Goal: Find specific page/section: Find specific page/section

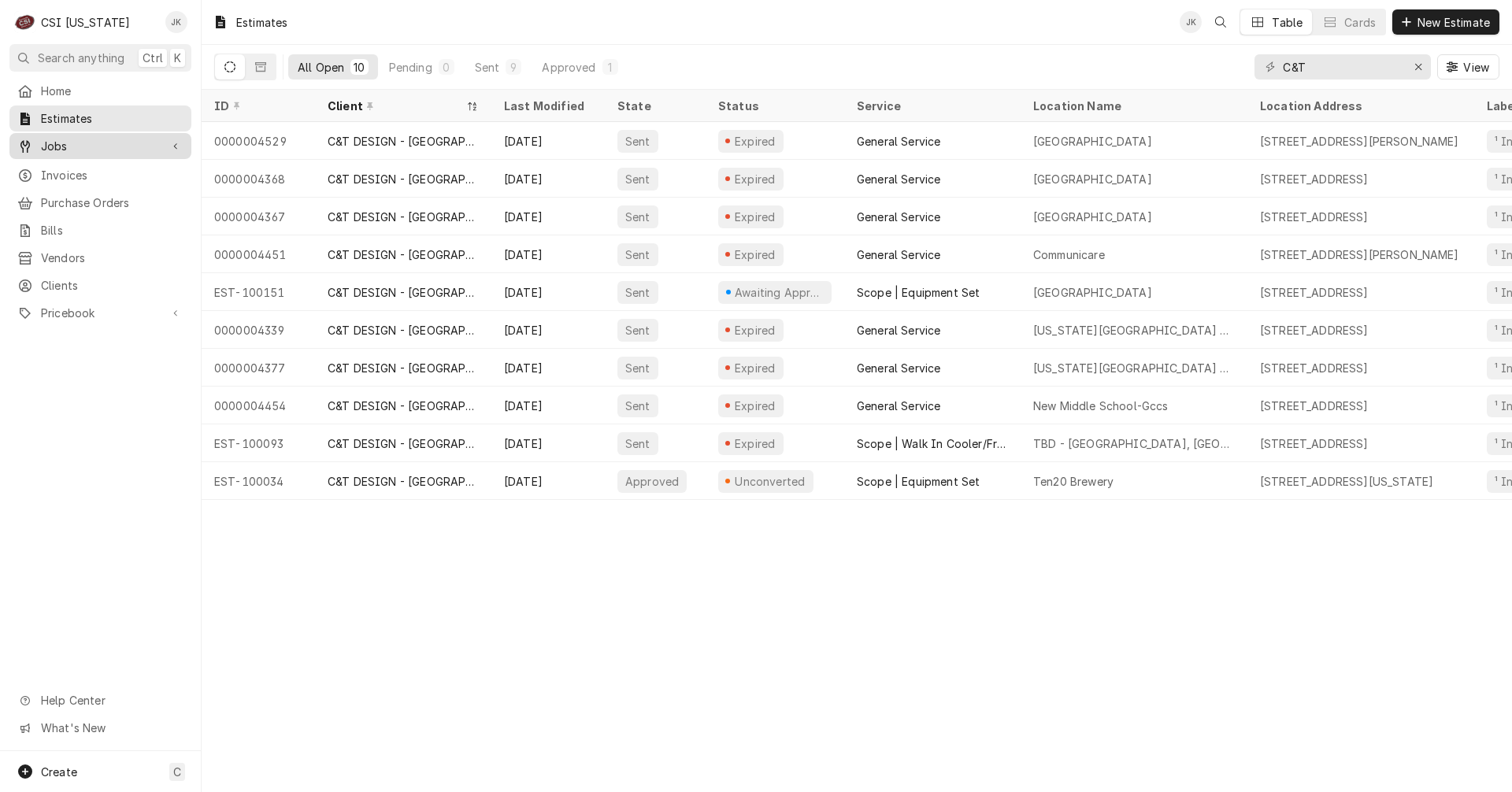
click at [56, 139] on span "Jobs" at bounding box center [100, 146] width 119 height 17
click at [64, 154] on div "Jobs Jobs Job Series" at bounding box center [100, 173] width 182 height 79
click at [63, 165] on span "Jobs" at bounding box center [112, 173] width 143 height 17
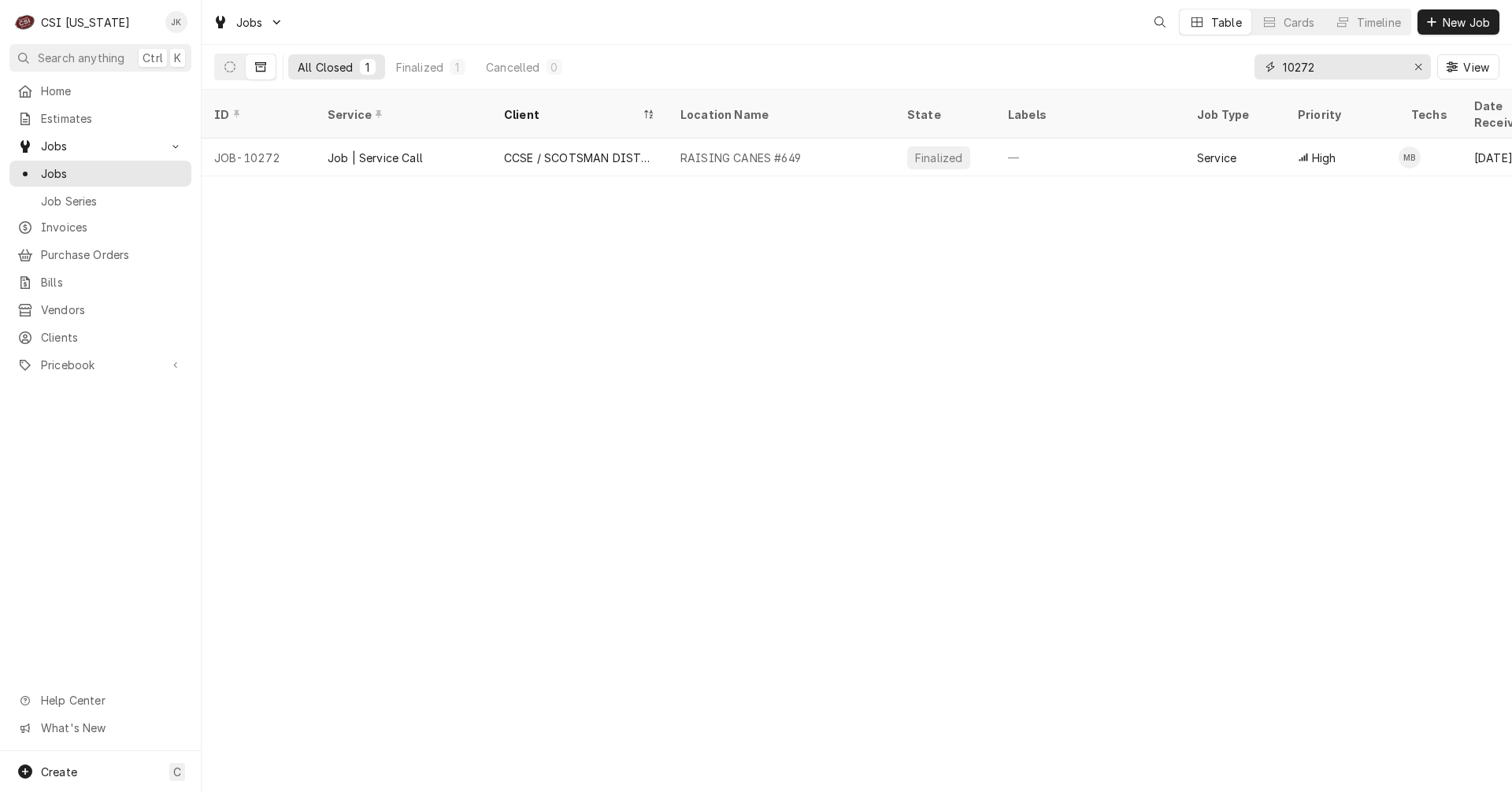
drag, startPoint x: 1324, startPoint y: 67, endPoint x: 1229, endPoint y: 64, distance: 95.0
click at [1231, 64] on div "All Closed 1 Finalized 1 Cancelled 0 10272 View" at bounding box center [857, 67] width 1285 height 44
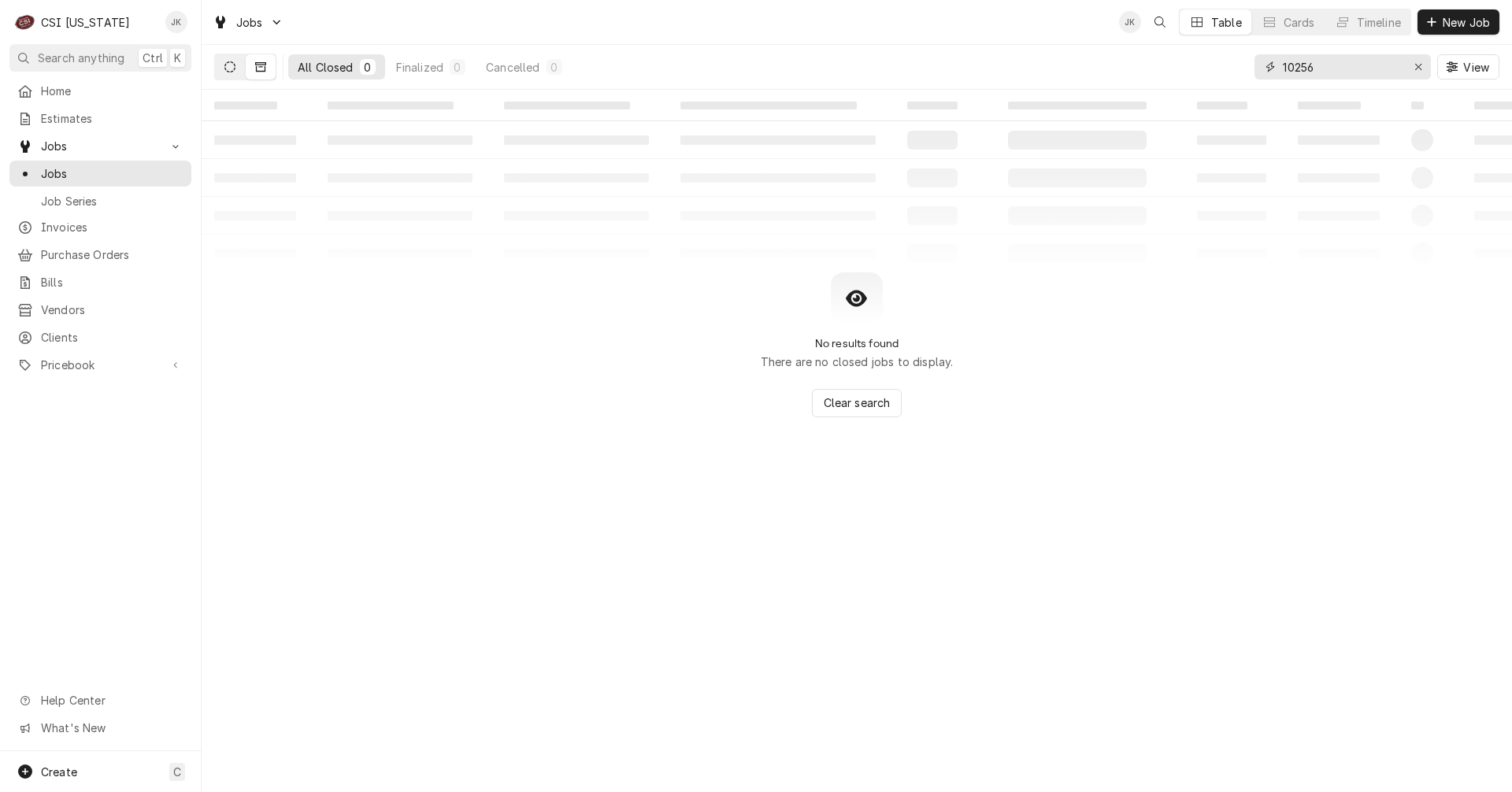
type input "10256"
click at [234, 67] on icon "Dynamic Content Wrapper" at bounding box center [229, 67] width 11 height 11
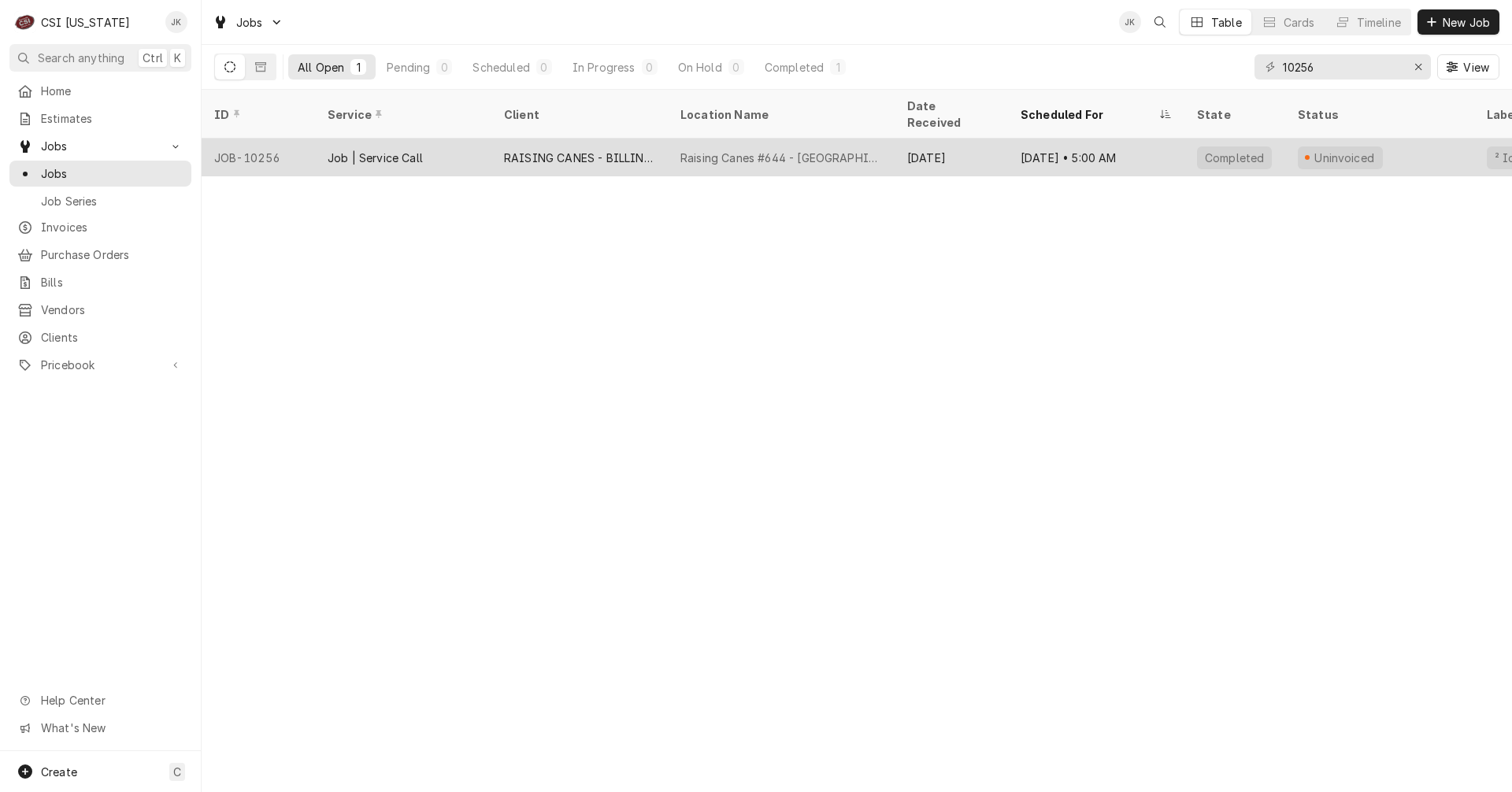
click at [626, 147] on div "RAISING CANES - BILLING ACCOUNT" at bounding box center [579, 157] width 177 height 38
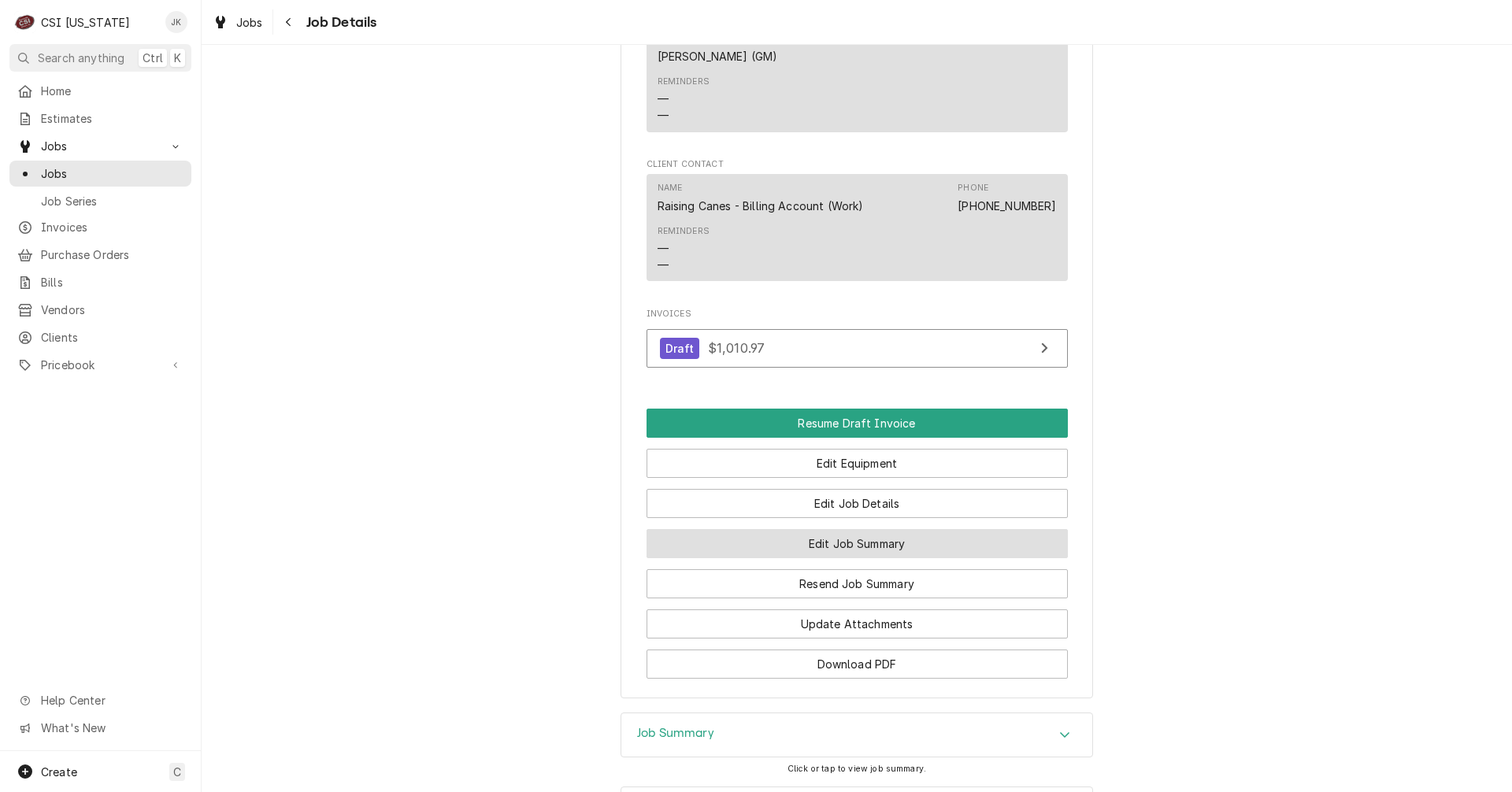
scroll to position [1732, 0]
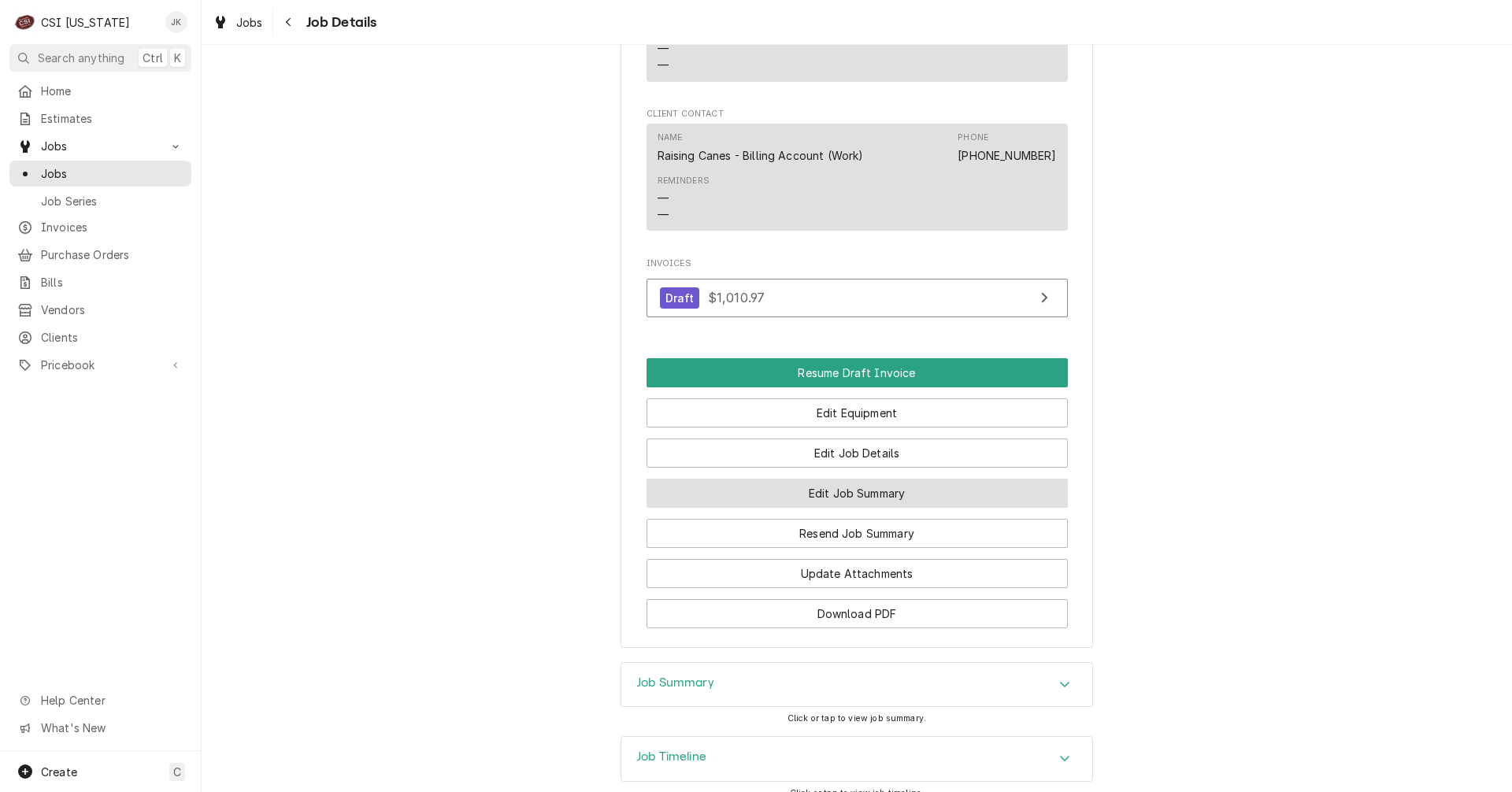
click at [844, 479] on button "Edit Job Summary" at bounding box center [857, 493] width 421 height 29
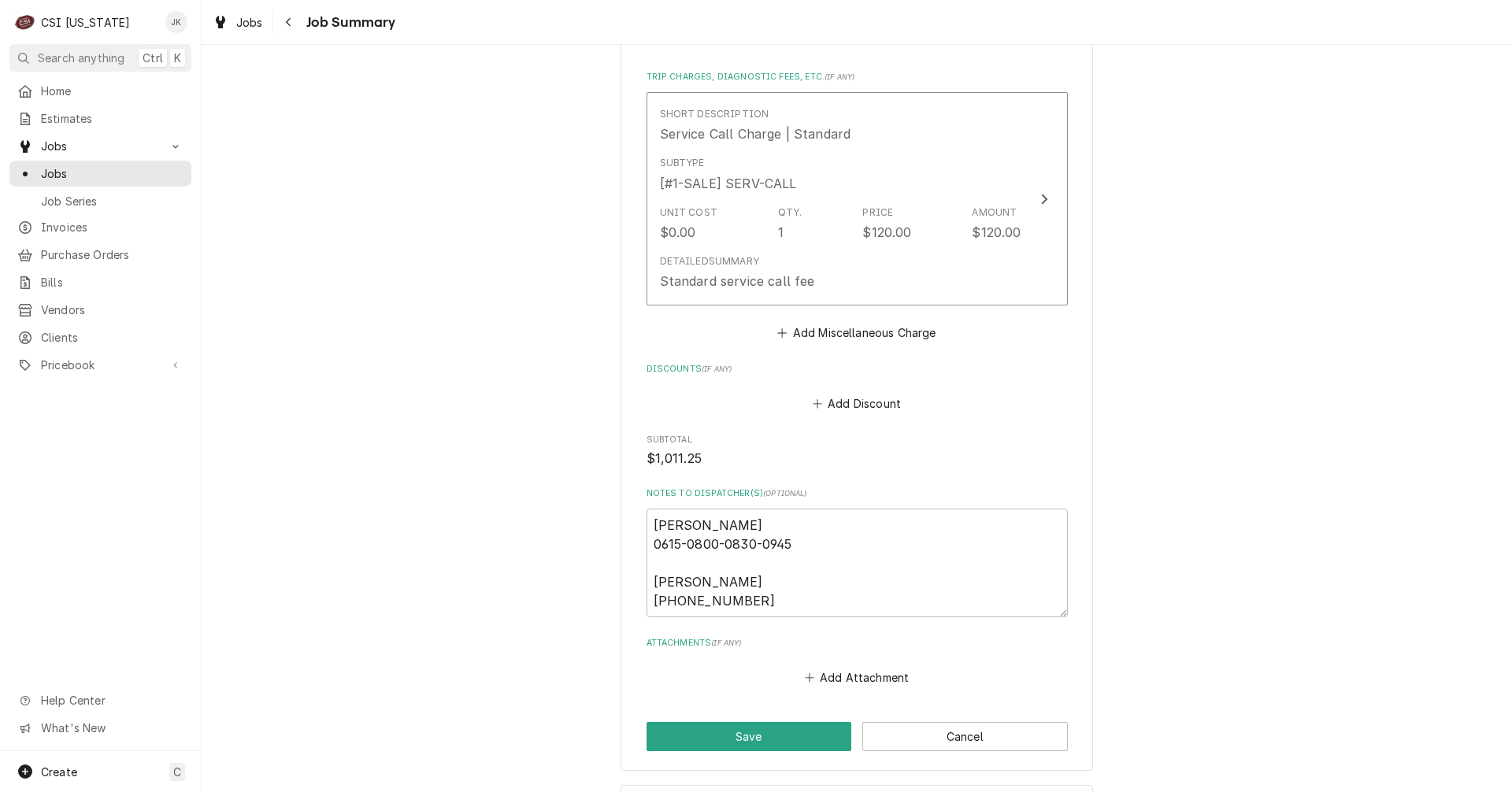
scroll to position [1339, 0]
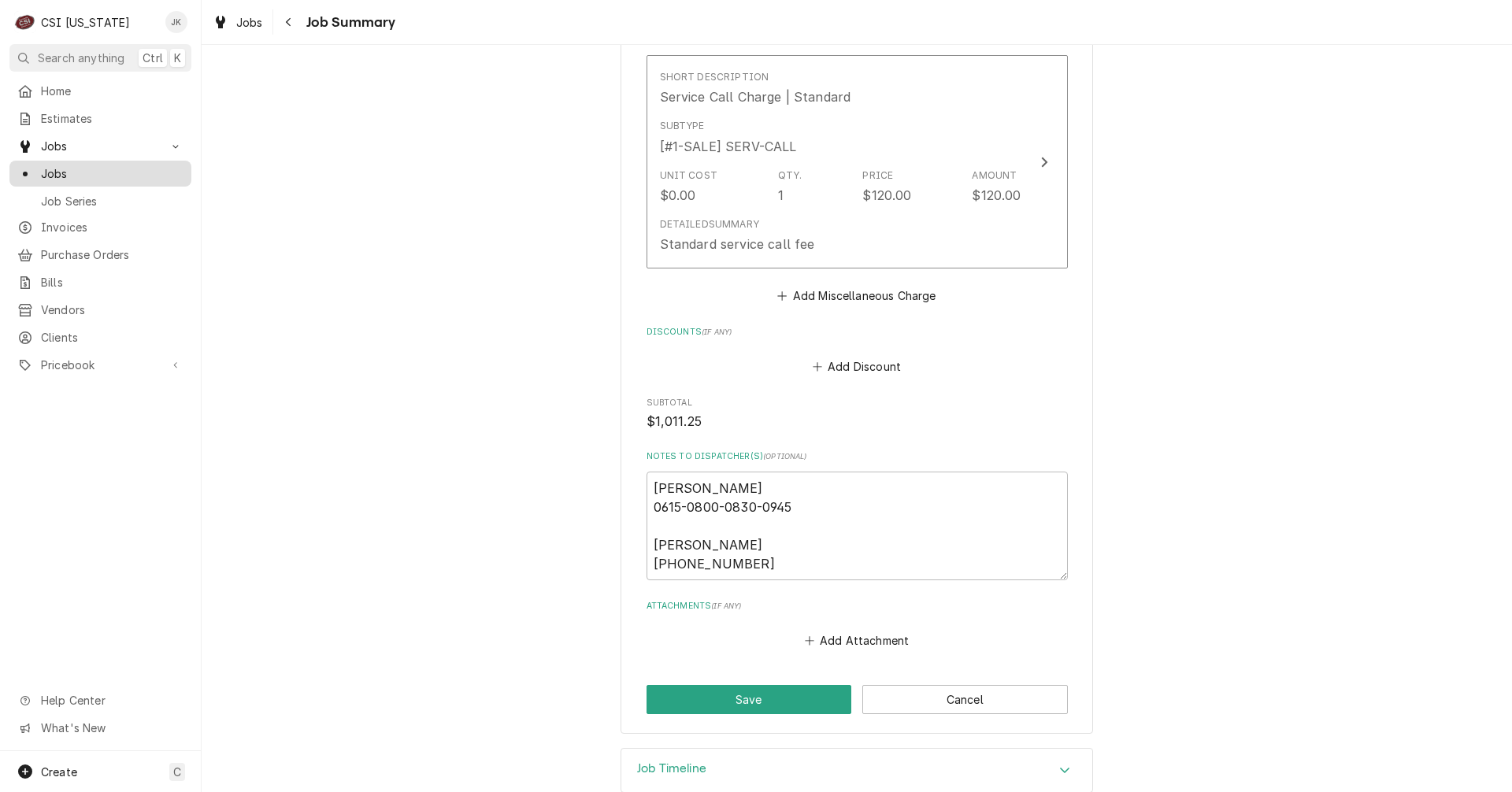
click at [42, 169] on span "Jobs" at bounding box center [112, 173] width 143 height 17
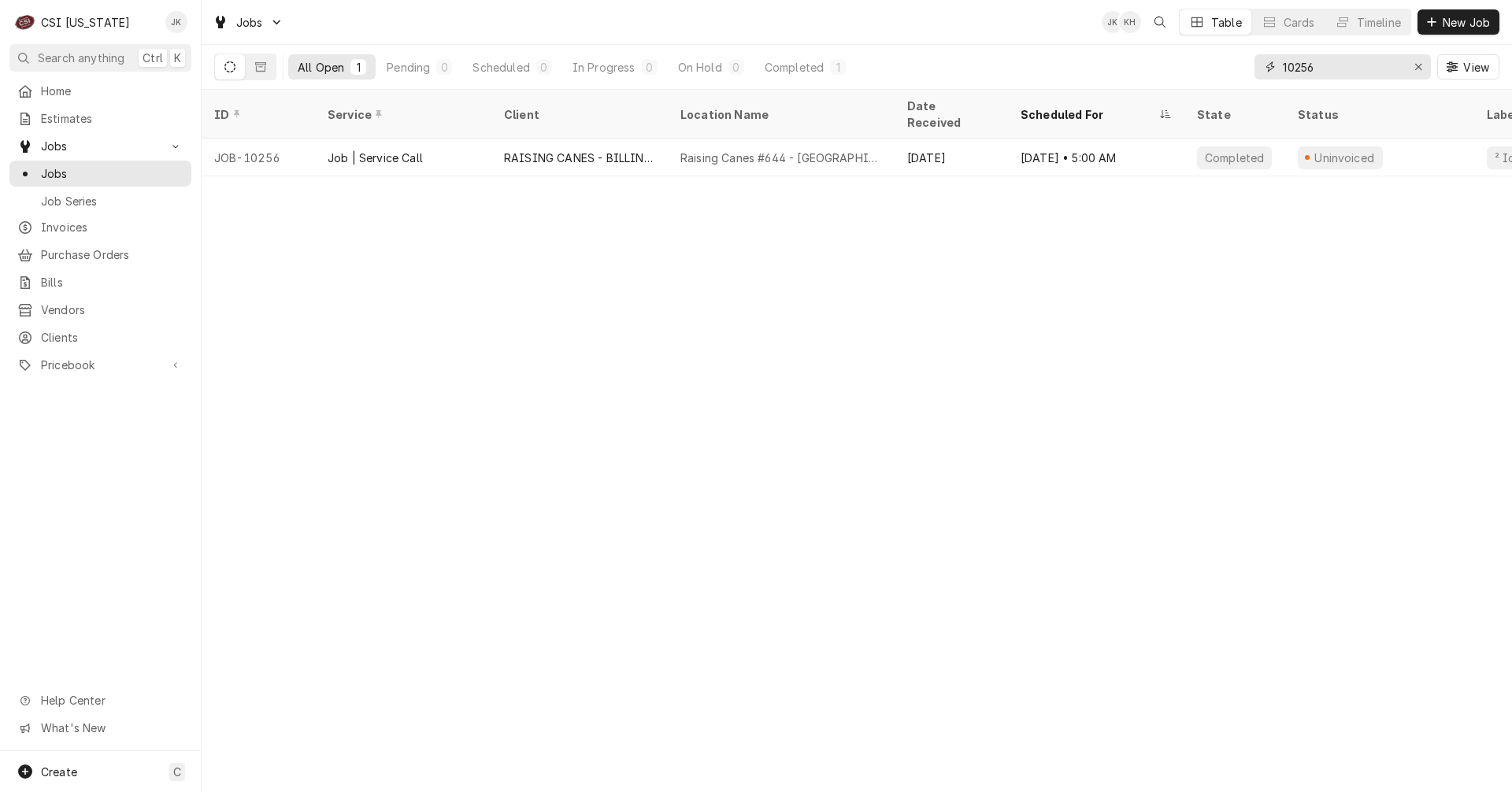
drag, startPoint x: 1334, startPoint y: 68, endPoint x: 1157, endPoint y: 46, distance: 178.4
click at [1157, 46] on div "All Open 1 Pending 0 Scheduled 0 In Progress 0 On Hold 0 Completed 1 10256 View" at bounding box center [857, 67] width 1285 height 44
type input "f"
type input "airdale"
click at [262, 68] on icon "Dynamic Content Wrapper" at bounding box center [260, 67] width 11 height 11
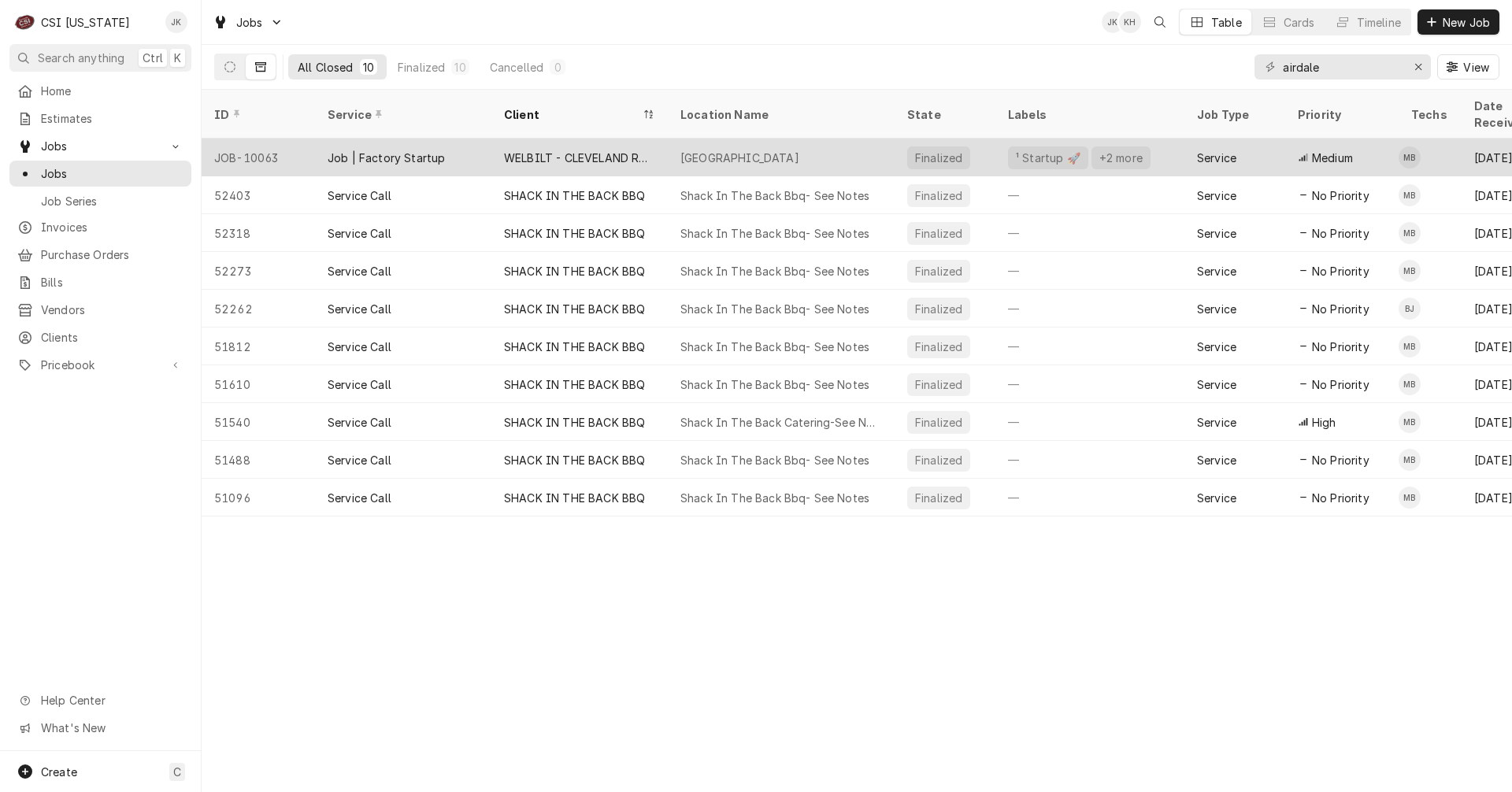
click at [667, 138] on div "WELBILT - CLEVELAND RANGE" at bounding box center [579, 157] width 177 height 38
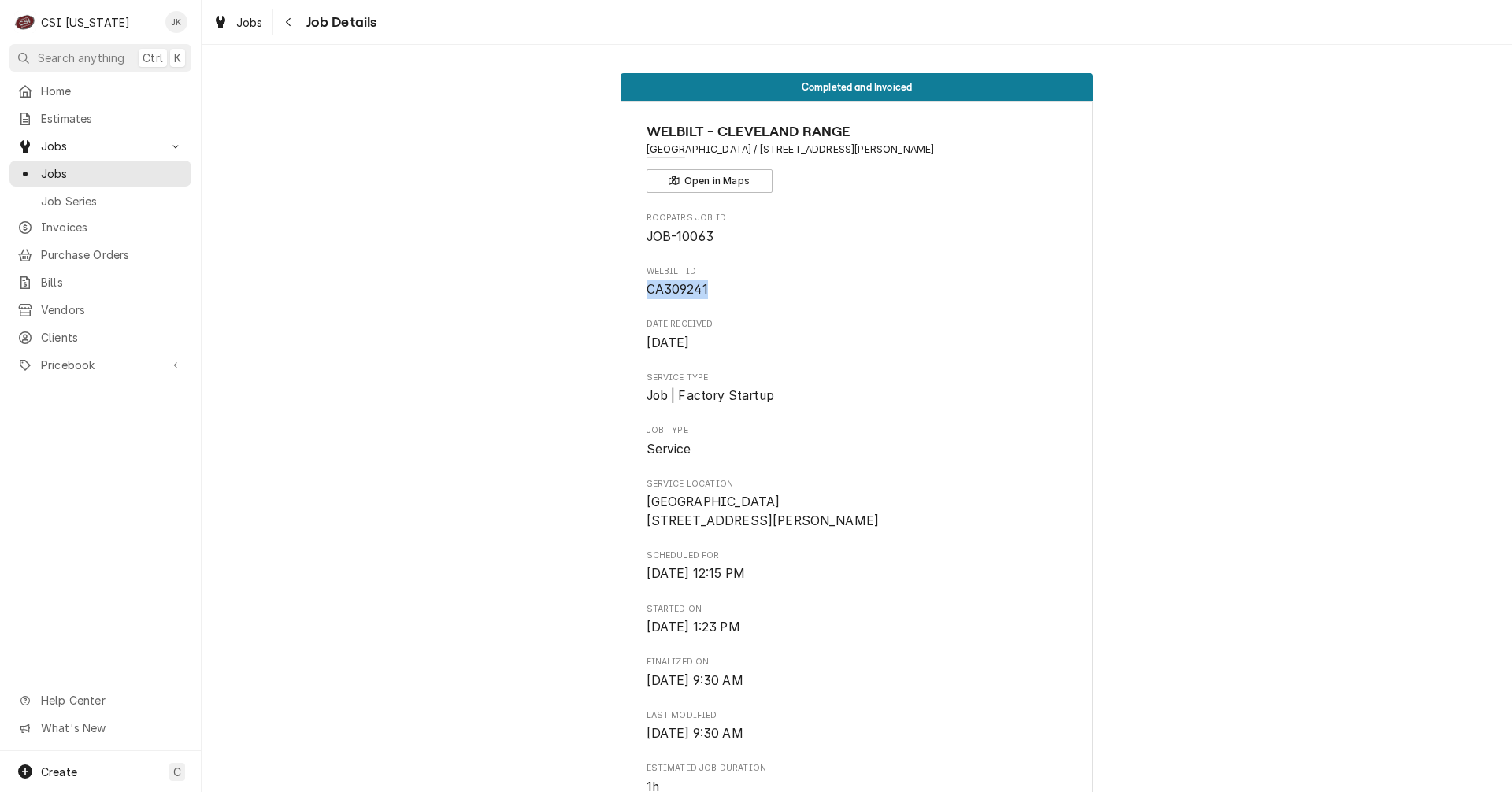
drag, startPoint x: 641, startPoint y: 292, endPoint x: 725, endPoint y: 290, distance: 84.0
click at [725, 290] on span "CA309241" at bounding box center [857, 289] width 421 height 19
copy span "CA309241"
click at [61, 168] on span "Jobs" at bounding box center [112, 173] width 143 height 17
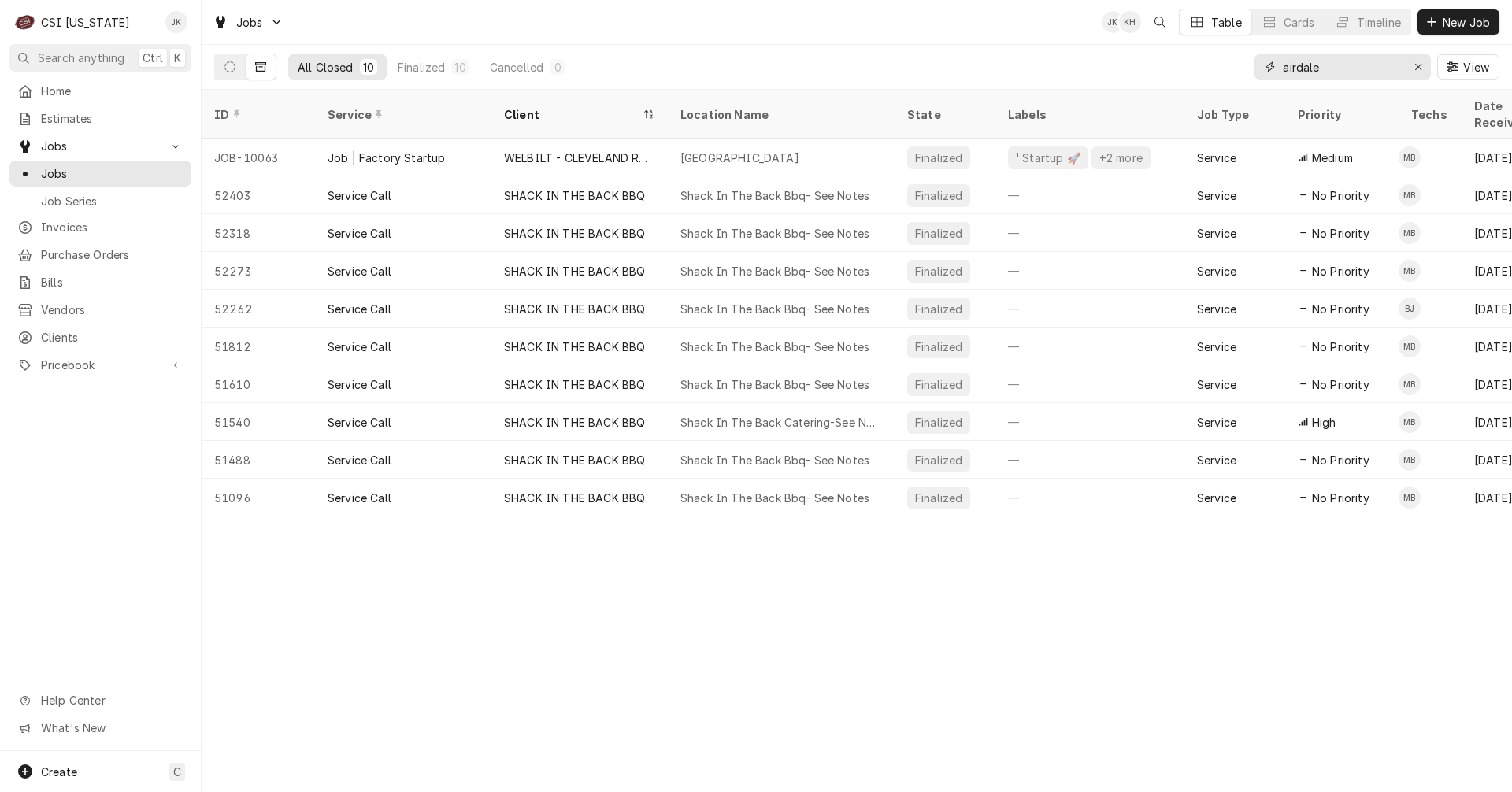
drag, startPoint x: 1329, startPoint y: 65, endPoint x: 1233, endPoint y: 63, distance: 96.0
click at [1239, 63] on div "All Closed 10 Finalized 10 Cancelled 0 airdale View" at bounding box center [857, 67] width 1285 height 44
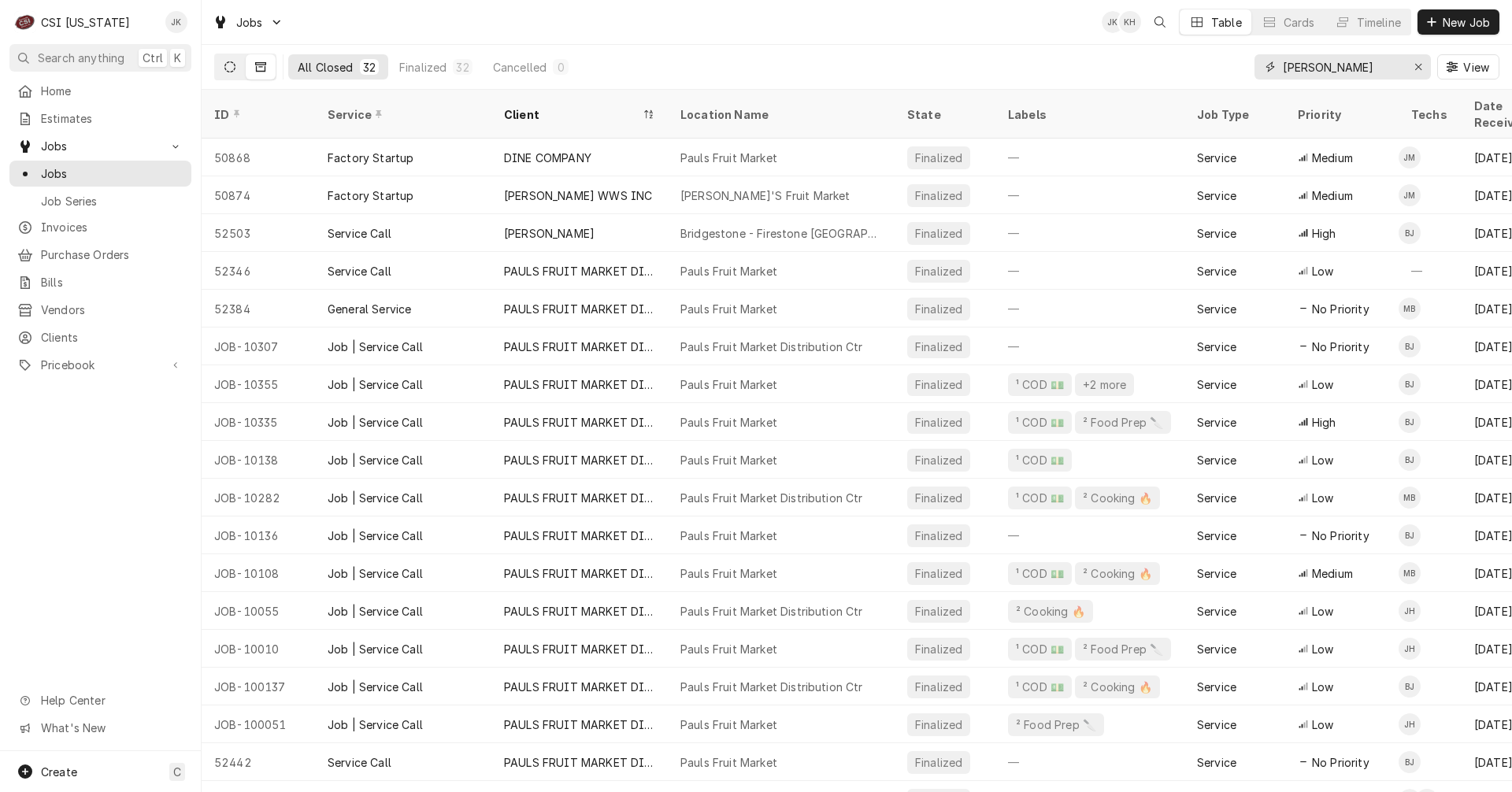
type input "[PERSON_NAME]"
click at [223, 67] on button "Dynamic Content Wrapper" at bounding box center [230, 67] width 30 height 25
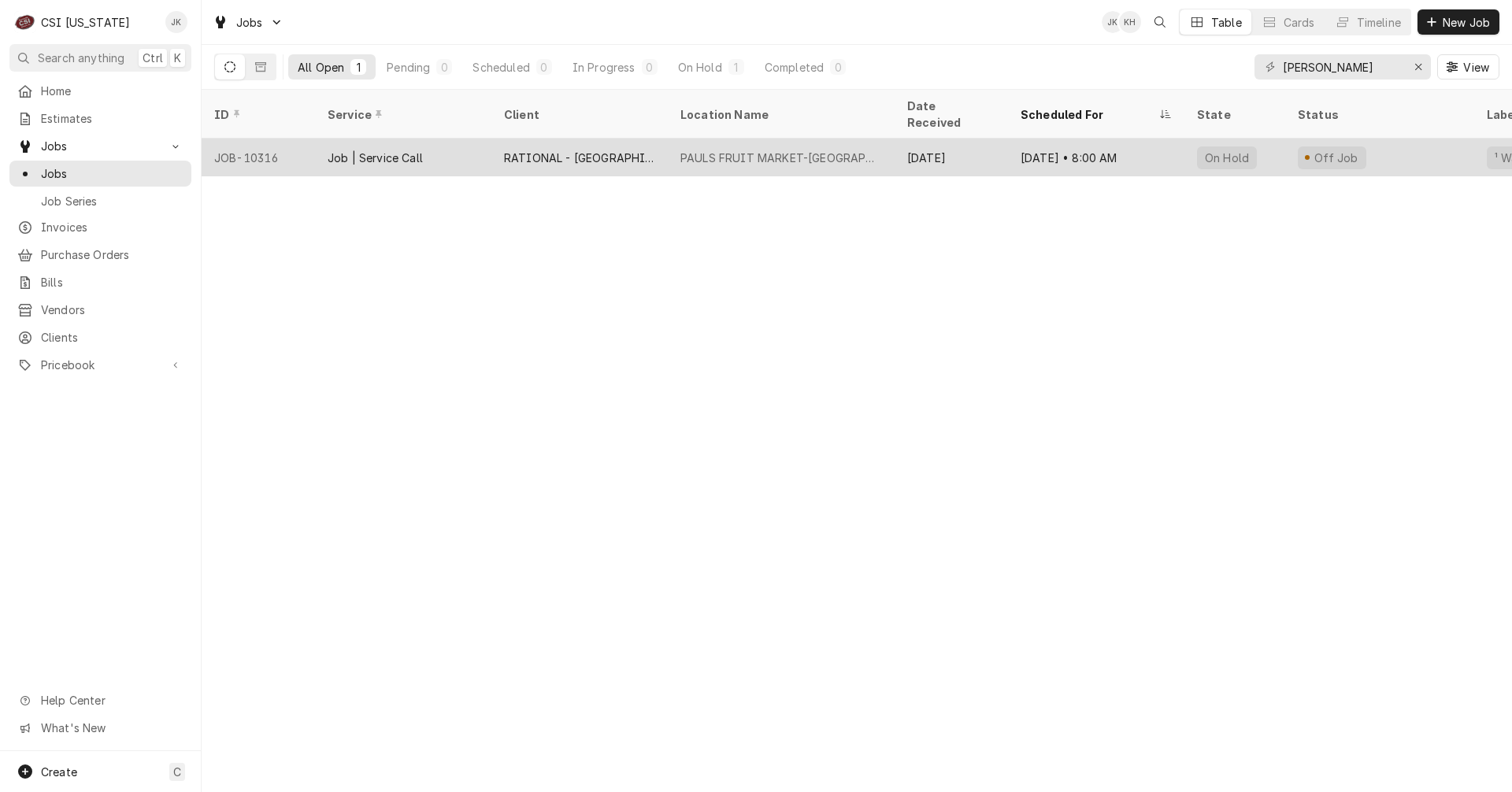
click at [626, 141] on div "RATIONAL - [GEOGRAPHIC_DATA]" at bounding box center [579, 157] width 177 height 38
